Goal: Navigation & Orientation: Find specific page/section

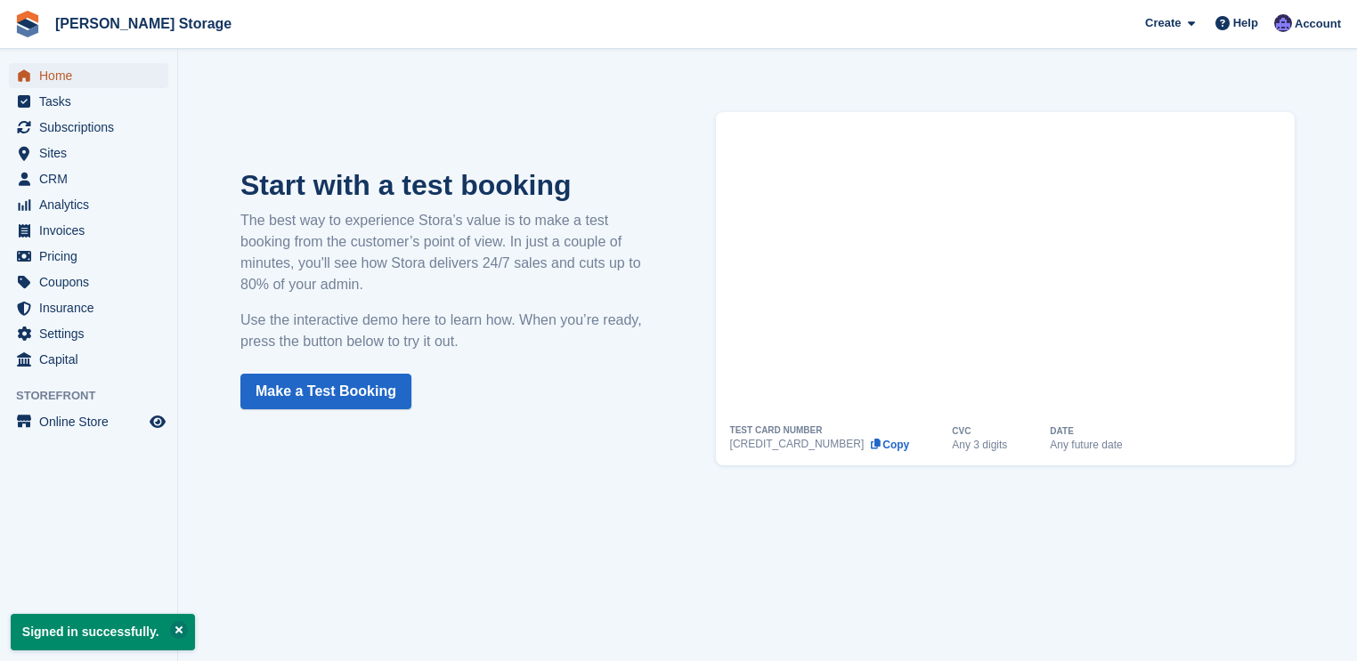
click at [64, 77] on span "Home" at bounding box center [92, 75] width 107 height 25
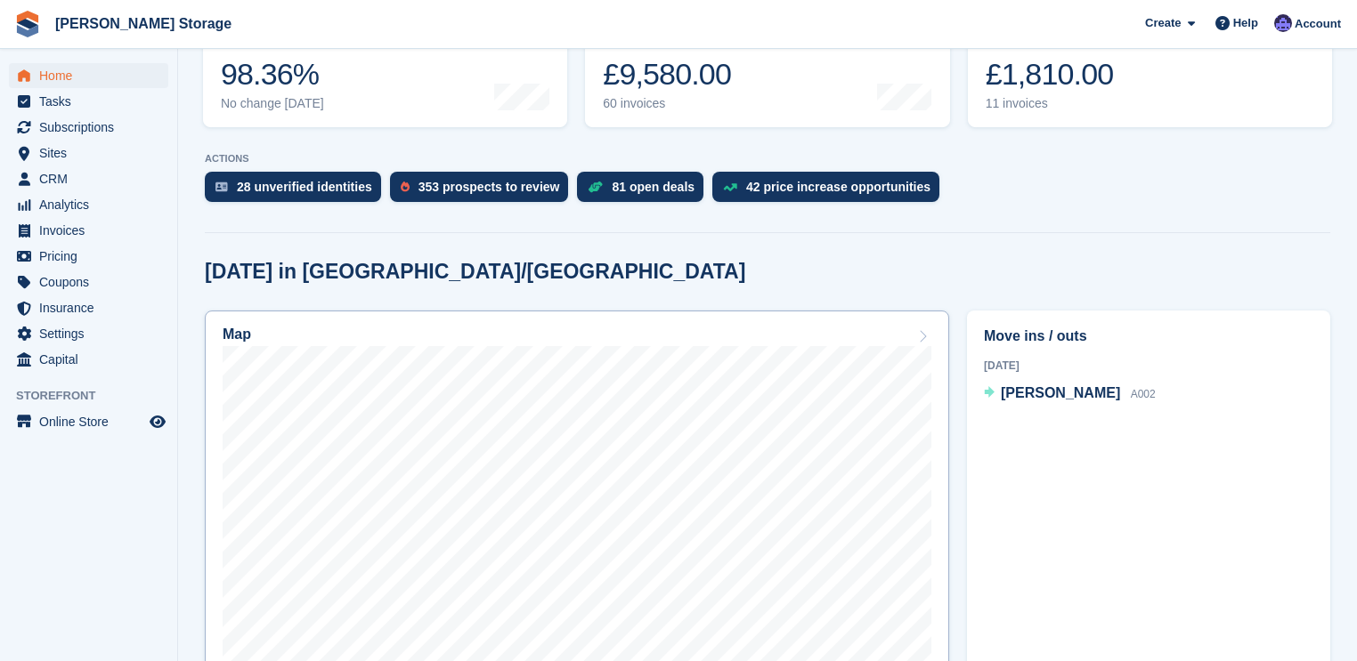
scroll to position [285, 0]
